Goal: Find contact information: Find contact information

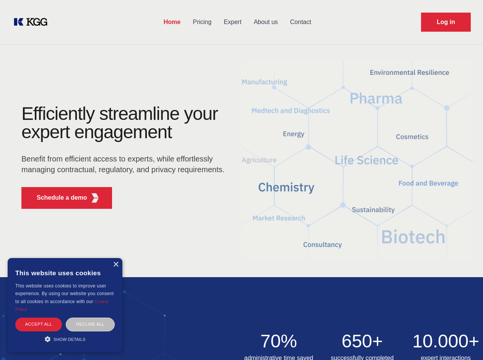
click at [241, 180] on div "Efficiently streamline your expert engagement Benefit from efficient access to …" at bounding box center [125, 160] width 232 height 110
click at [57, 198] on p "Schedule a demo" at bounding box center [62, 197] width 50 height 9
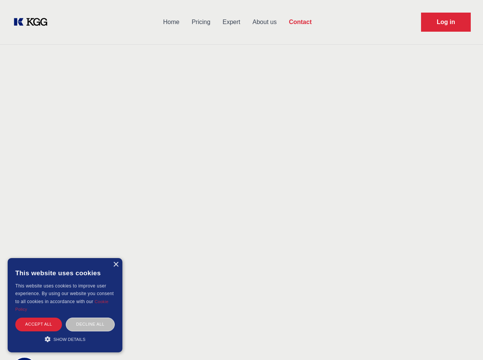
click at [115, 265] on div "× This website uses cookies This website uses cookies to improve user experienc…" at bounding box center [65, 305] width 115 height 94
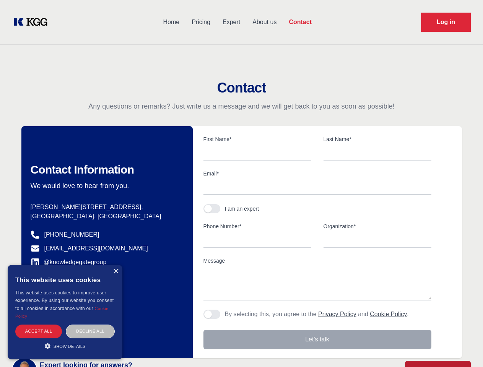
click at [39, 324] on div "Accept all" at bounding box center [38, 330] width 47 height 13
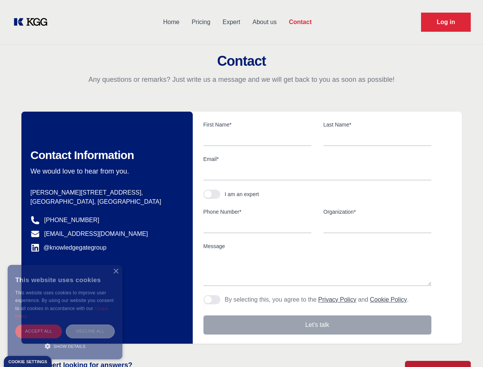
click at [90, 324] on div "Decline all" at bounding box center [90, 330] width 49 height 13
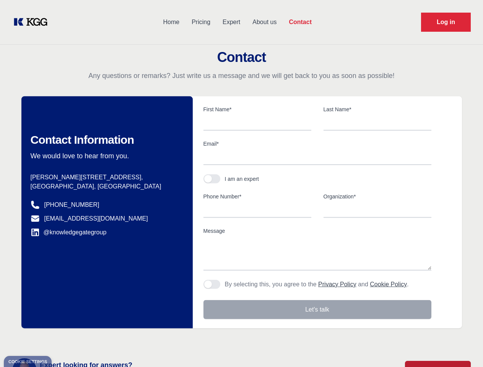
click at [65, 339] on main "Contact Any questions or remarks? Just write us a message and we will get back …" at bounding box center [241, 199] width 483 height 398
